Goal: Check status: Check status

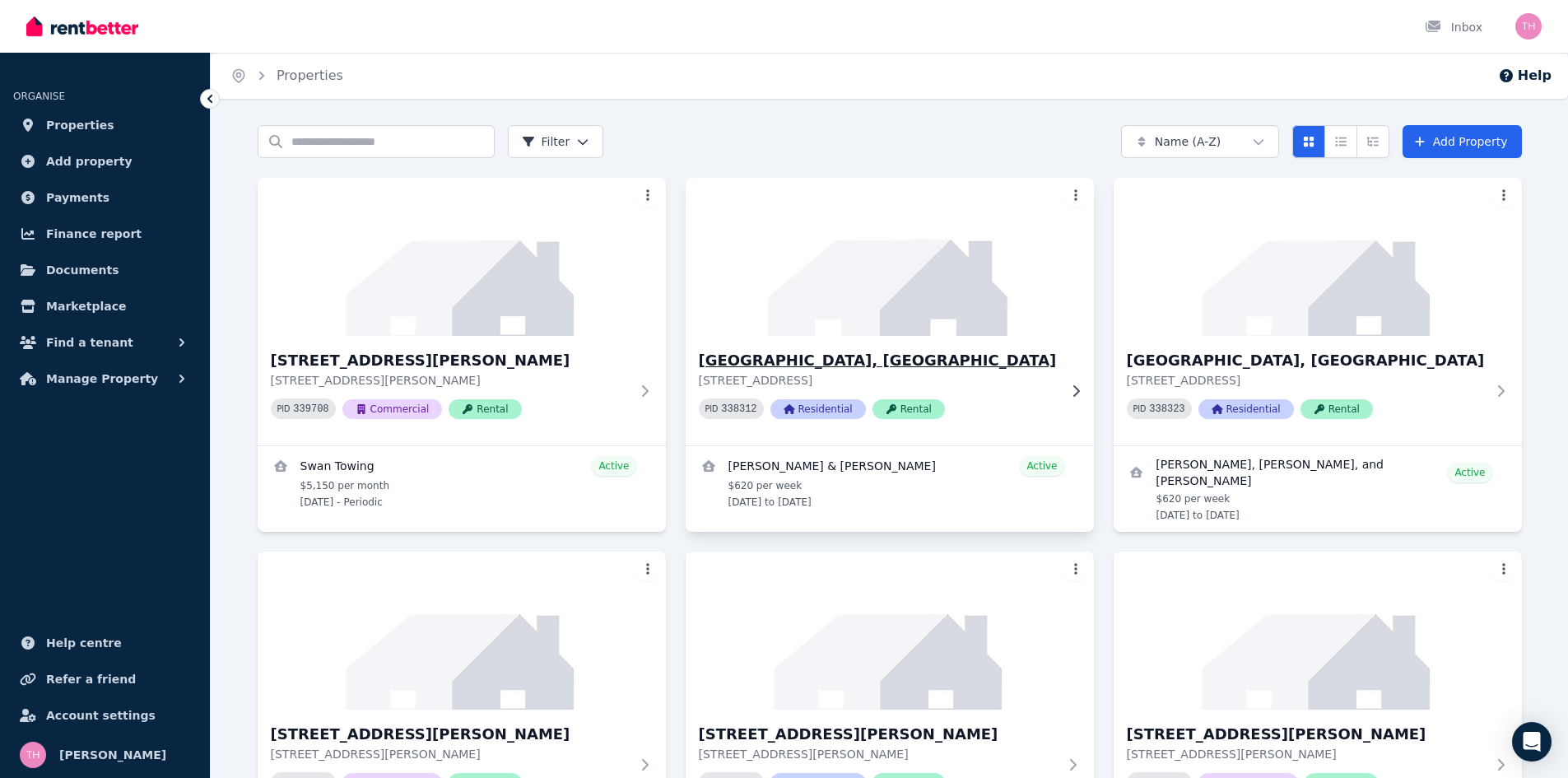
click at [855, 356] on h3 "[GEOGRAPHIC_DATA], [GEOGRAPHIC_DATA]" at bounding box center [878, 360] width 359 height 23
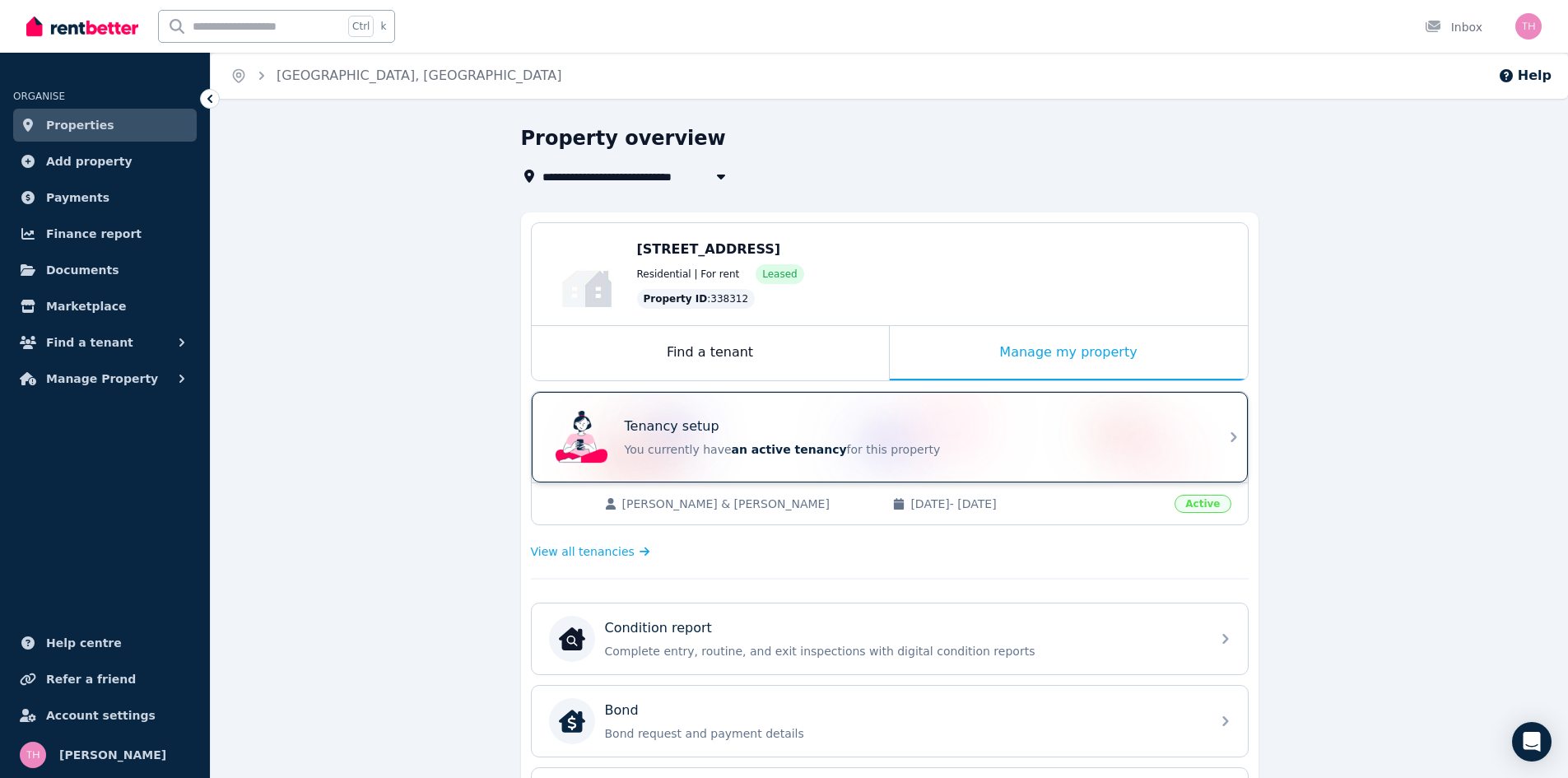
click at [804, 464] on div "Tenancy setup You currently have an active tenancy for this property" at bounding box center [874, 437] width 652 height 66
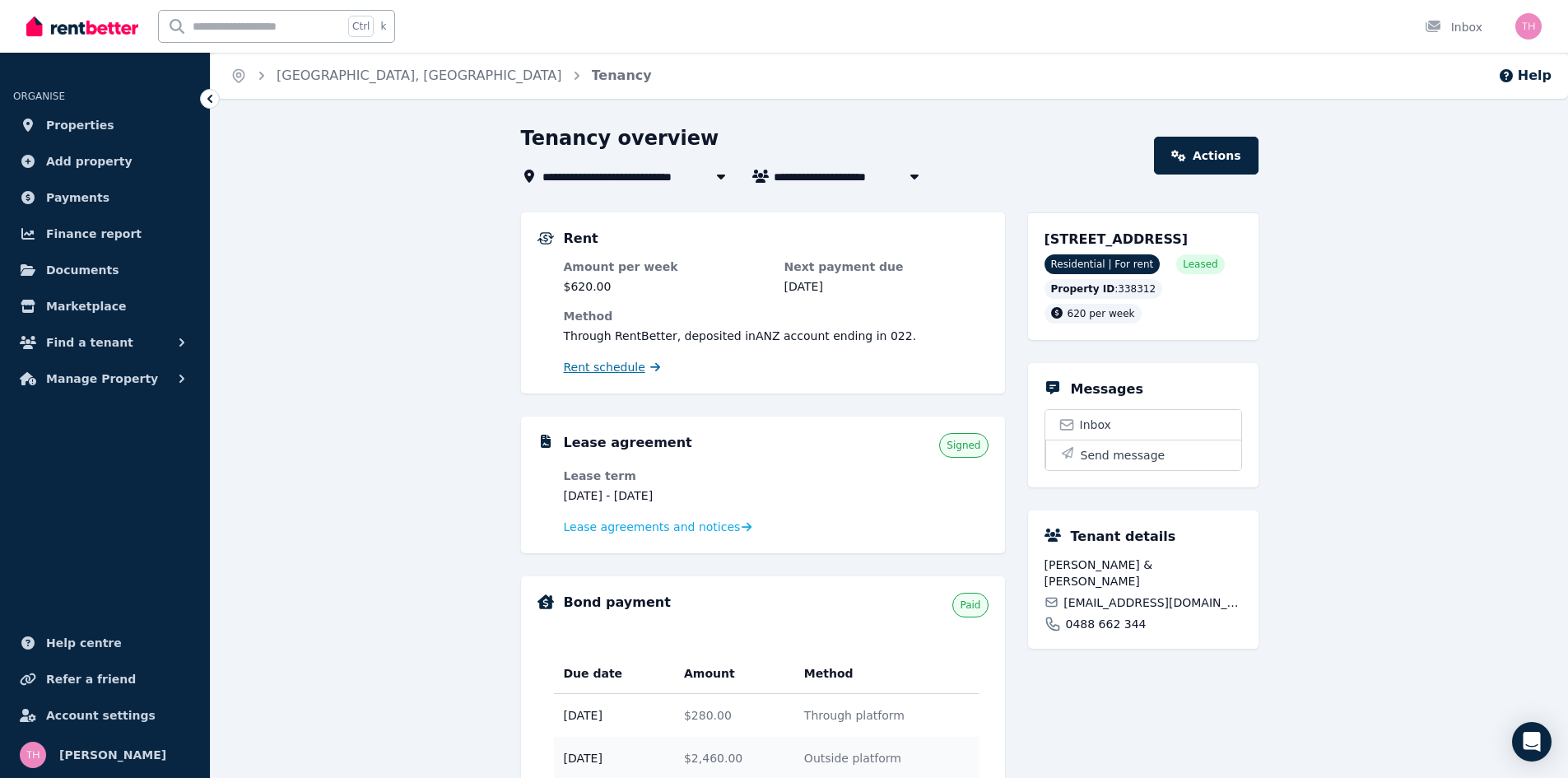
click at [619, 369] on span "Rent schedule" at bounding box center [604, 367] width 82 height 17
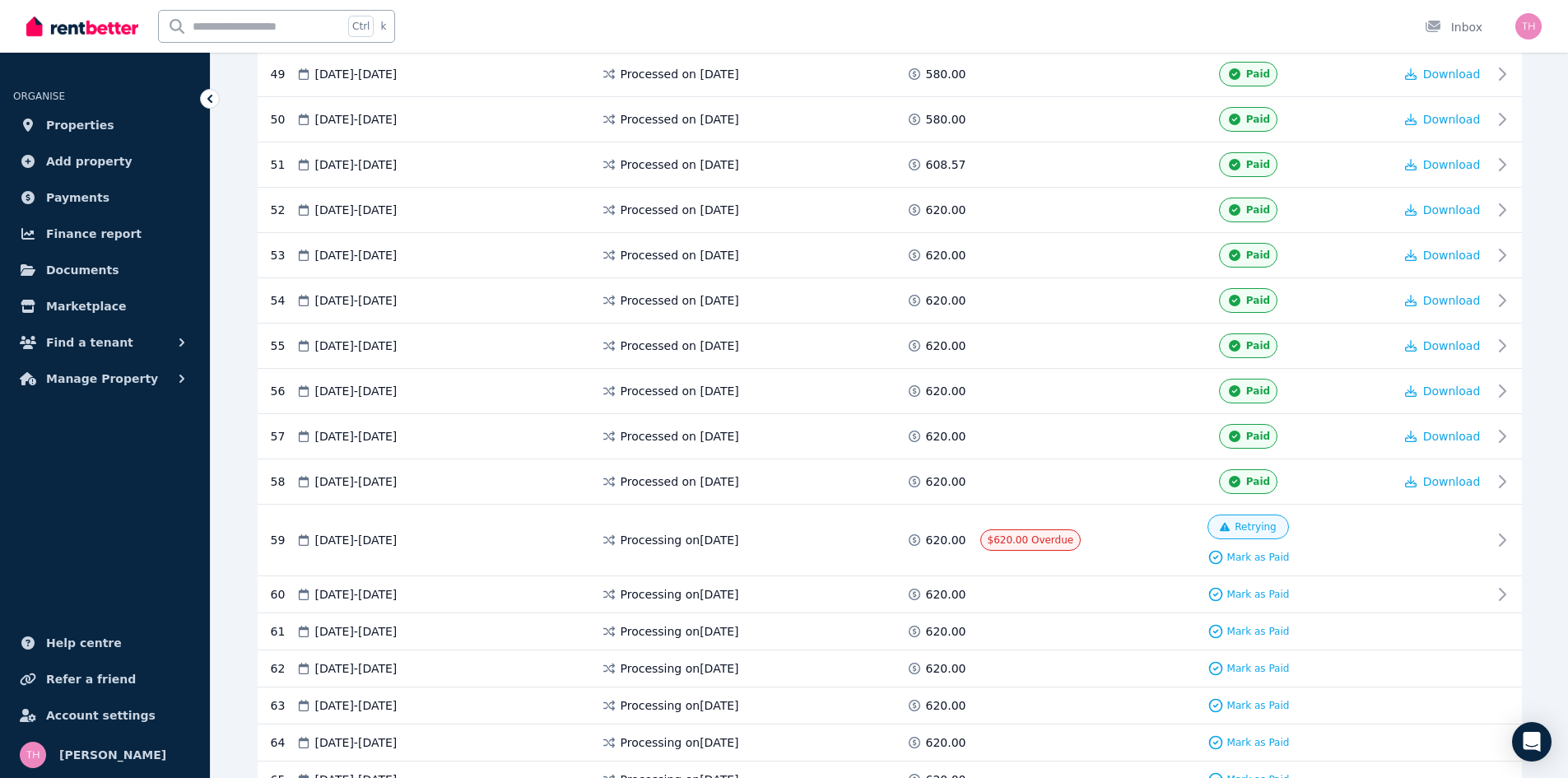
scroll to position [2223, 0]
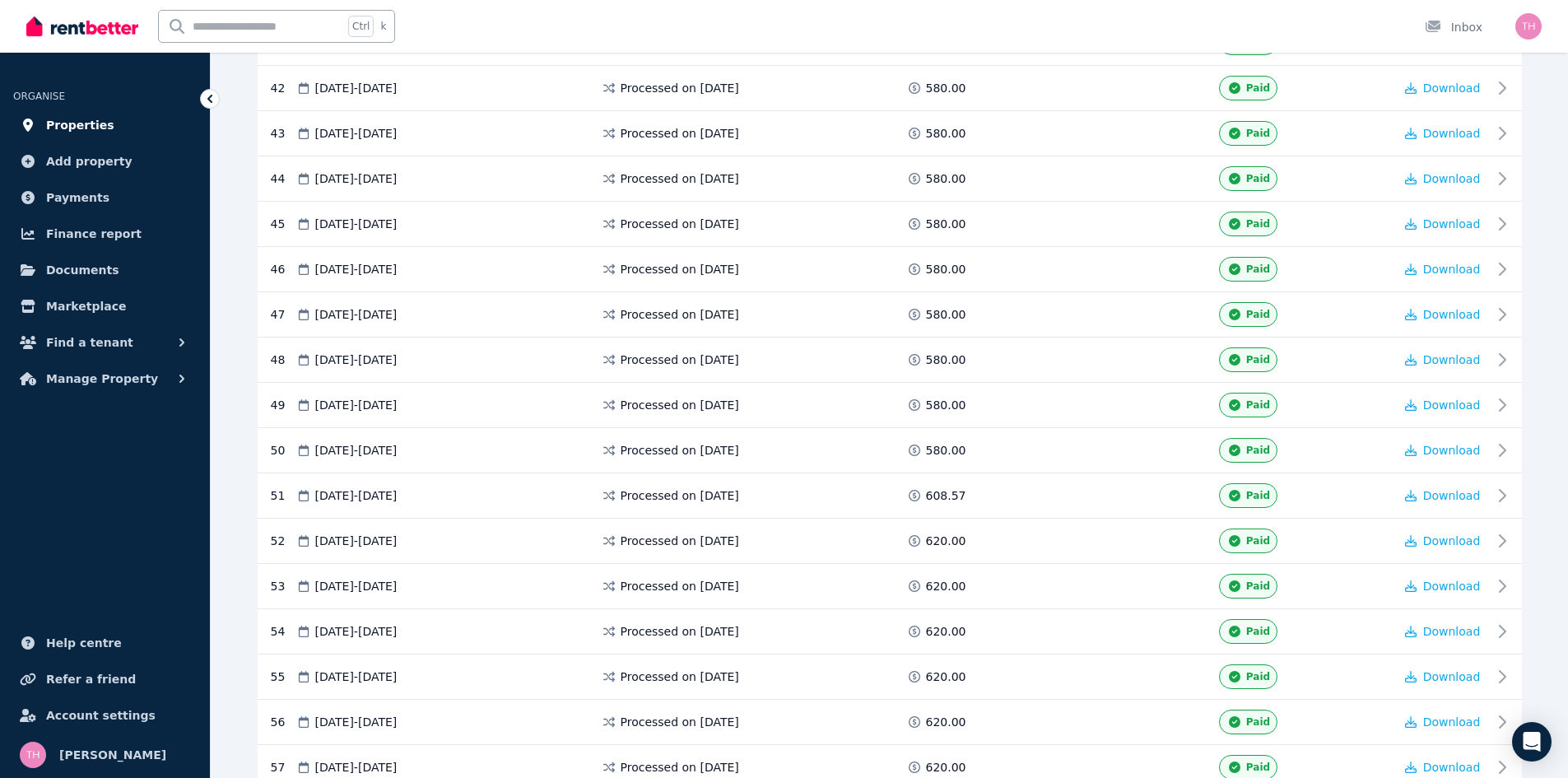
click at [76, 124] on span "Properties" at bounding box center [80, 125] width 68 height 20
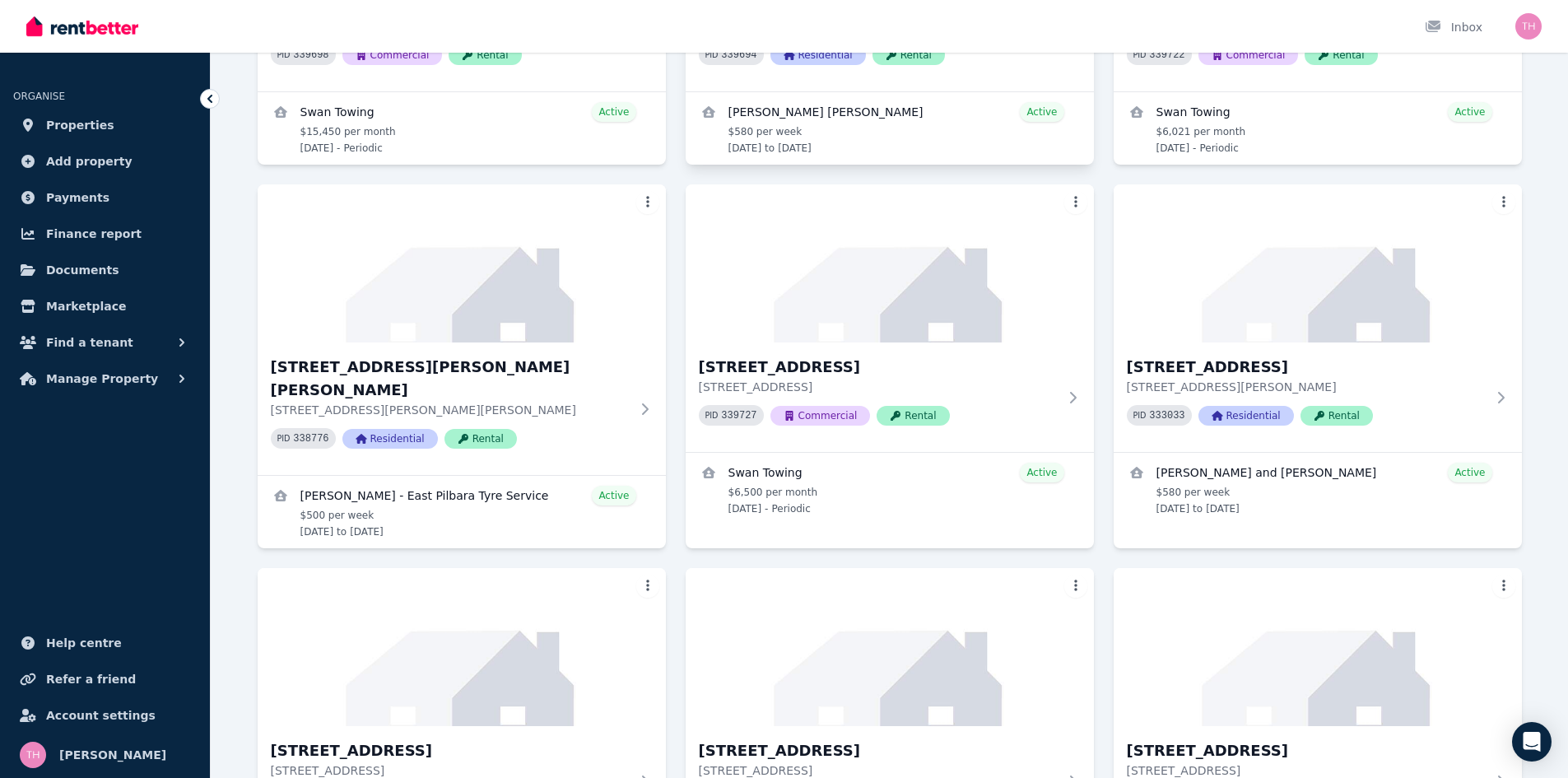
scroll to position [987, 0]
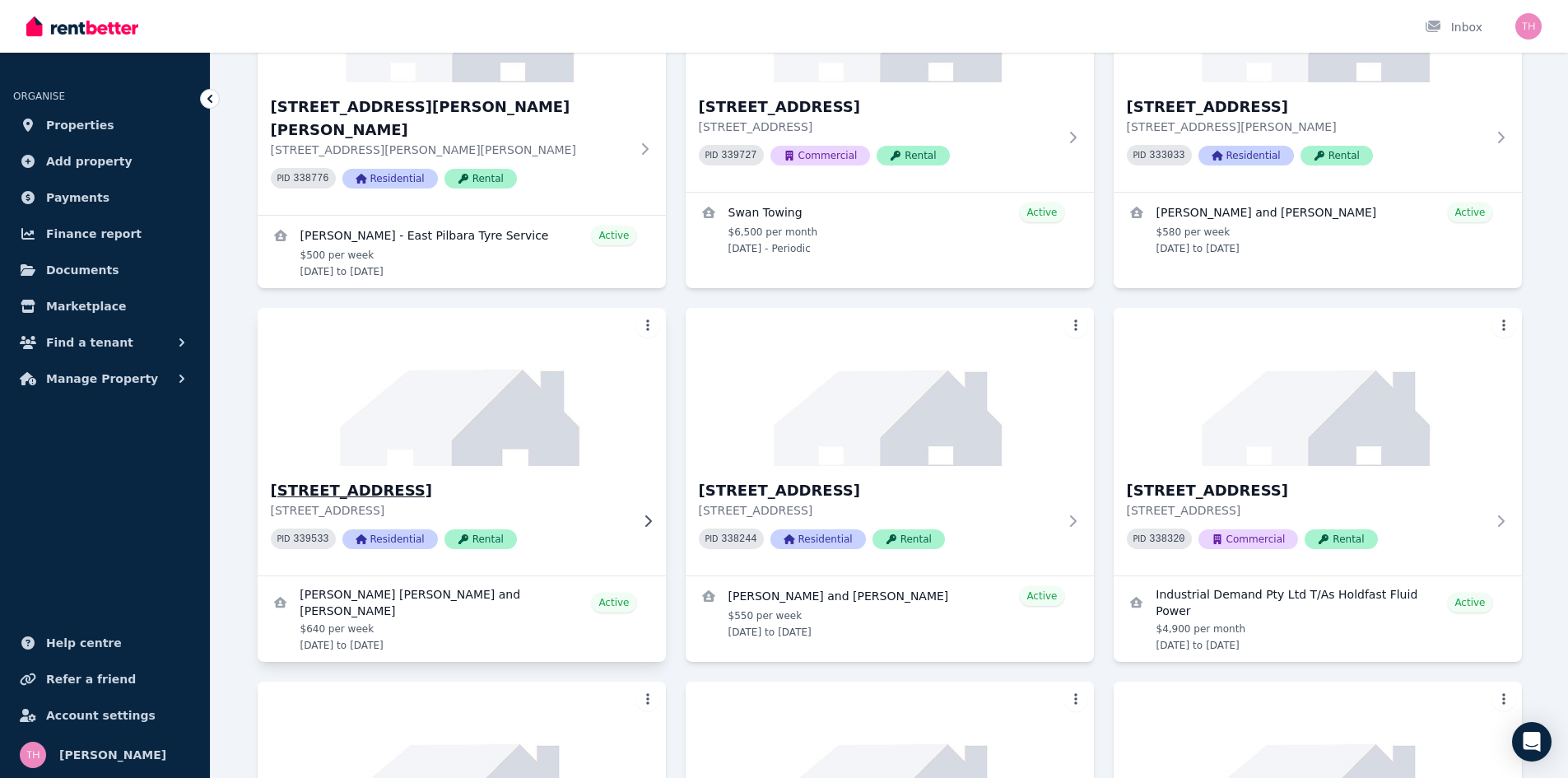
click at [410, 479] on h3 "[STREET_ADDRESS]" at bounding box center [450, 490] width 359 height 23
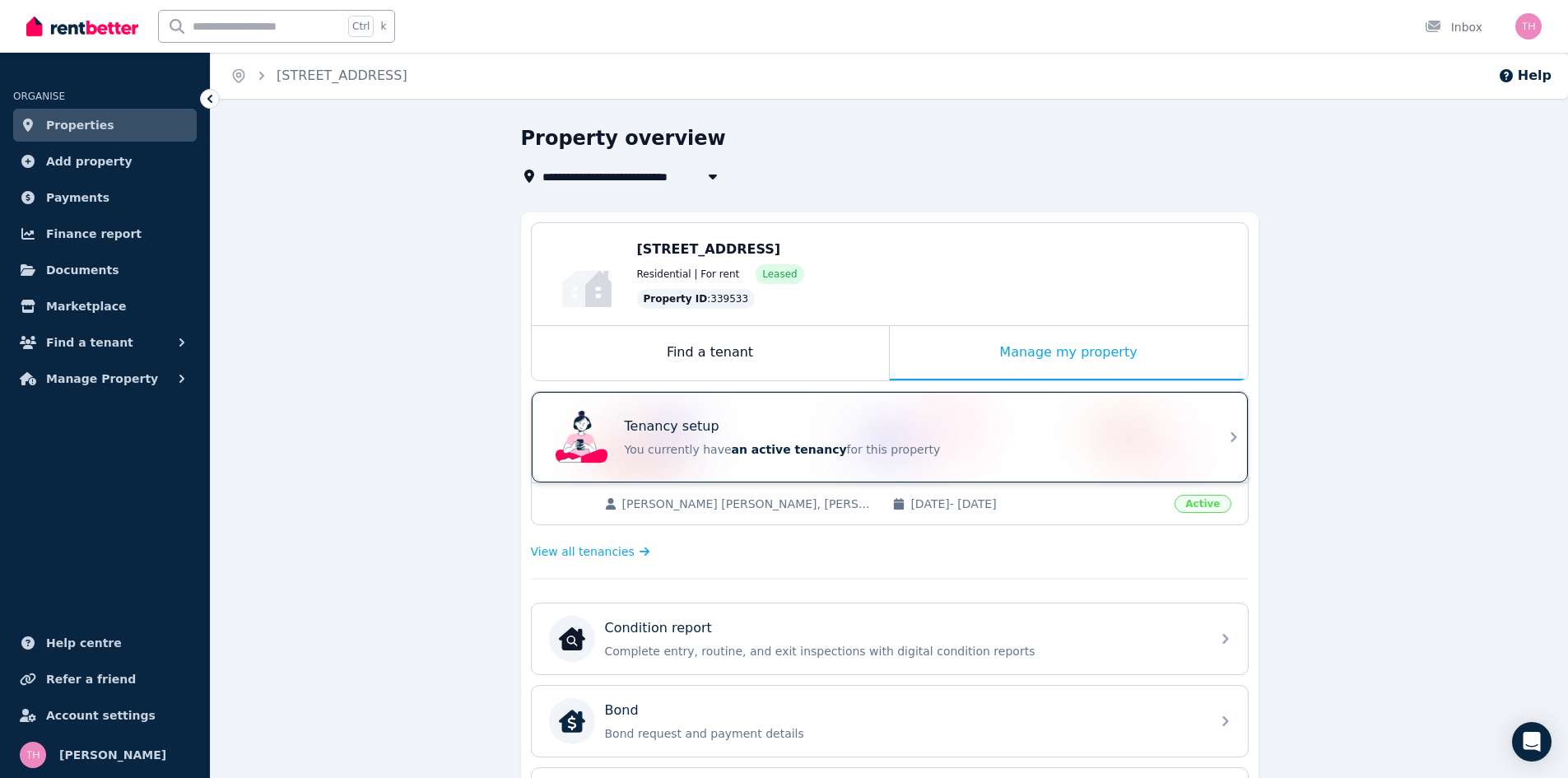
click at [1076, 436] on div "Tenancy setup" at bounding box center [913, 426] width 576 height 20
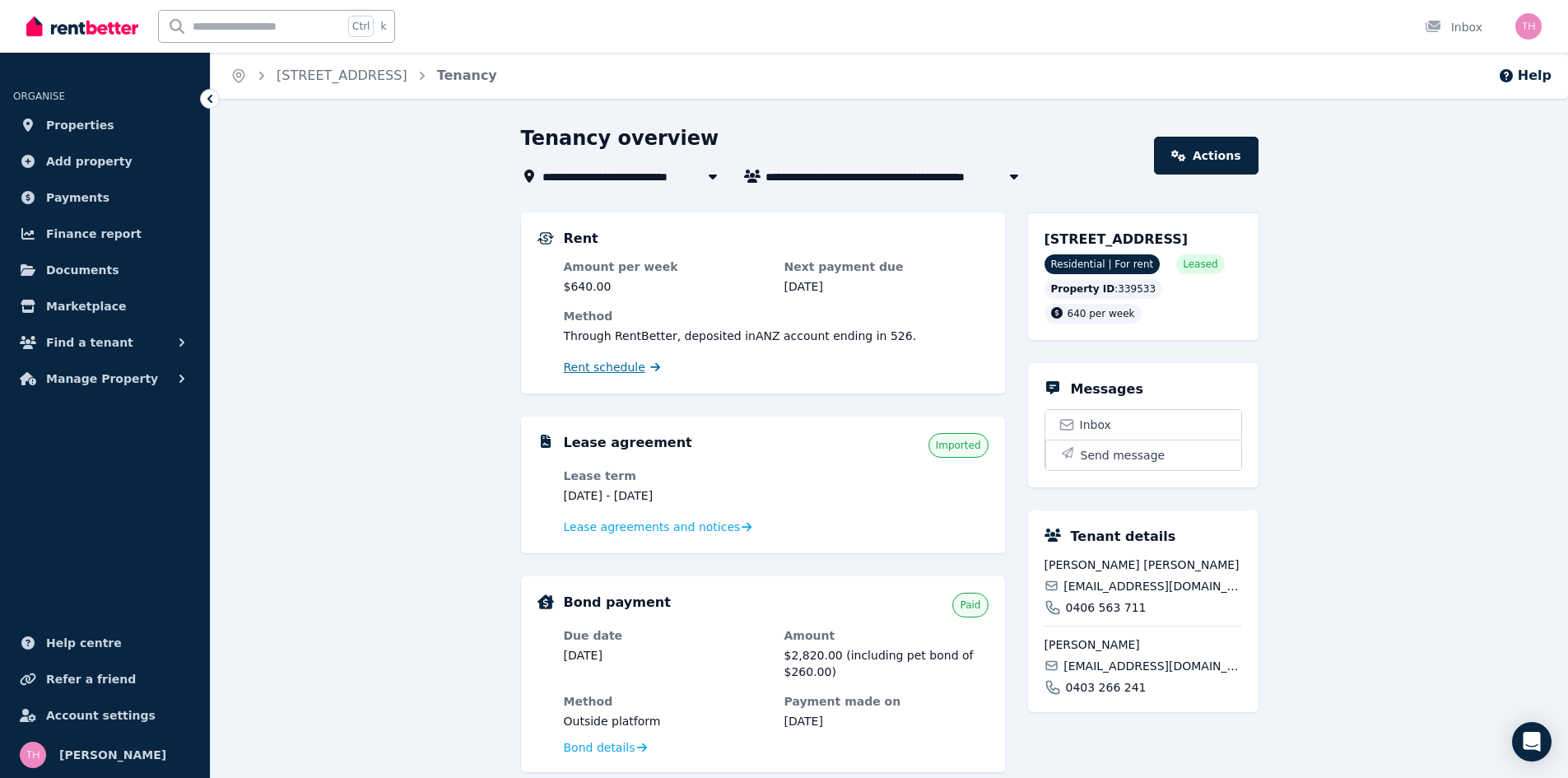
click at [582, 372] on span "Rent schedule" at bounding box center [604, 367] width 82 height 17
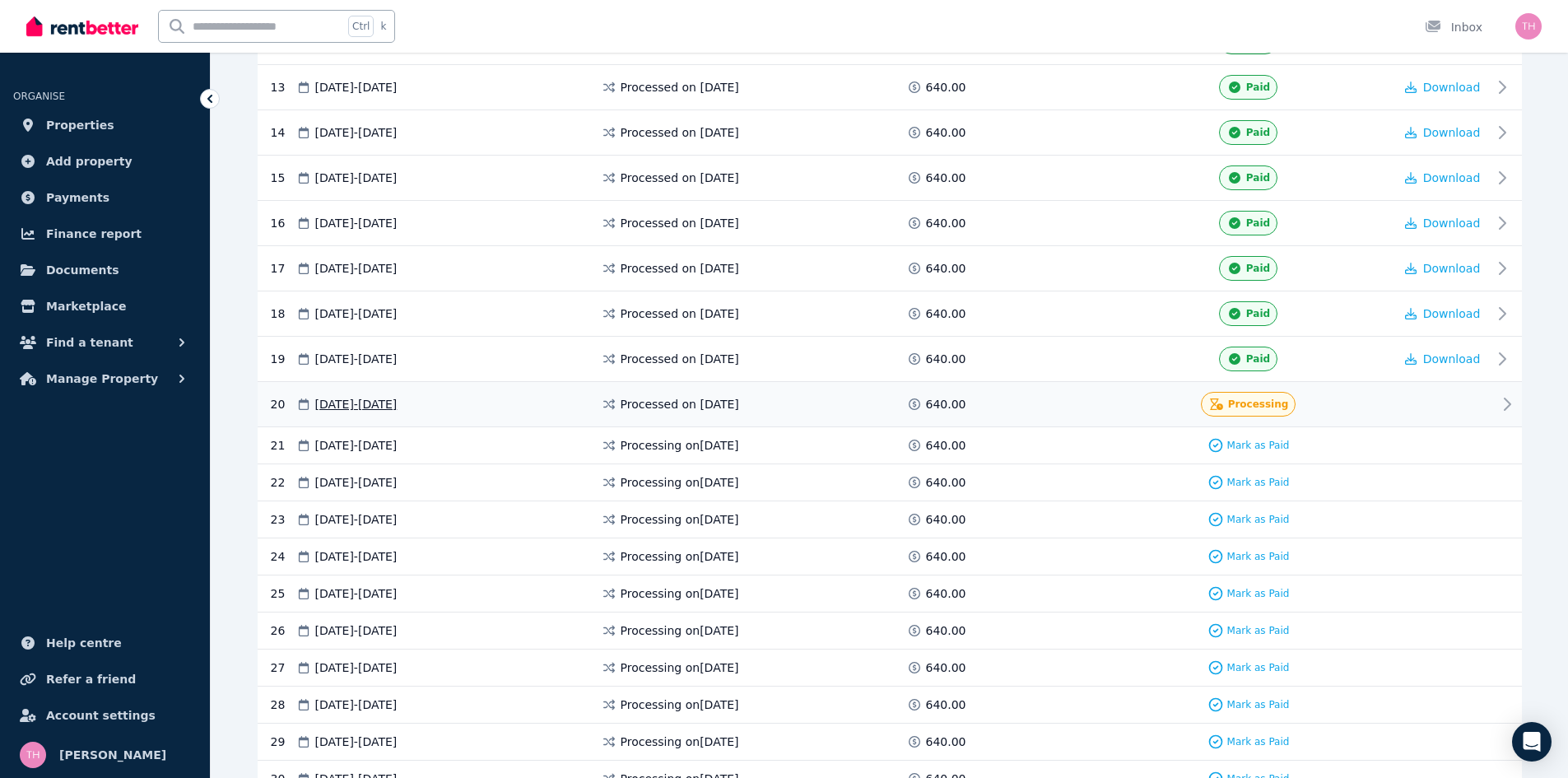
scroll to position [987, 0]
